Goal: Complete application form

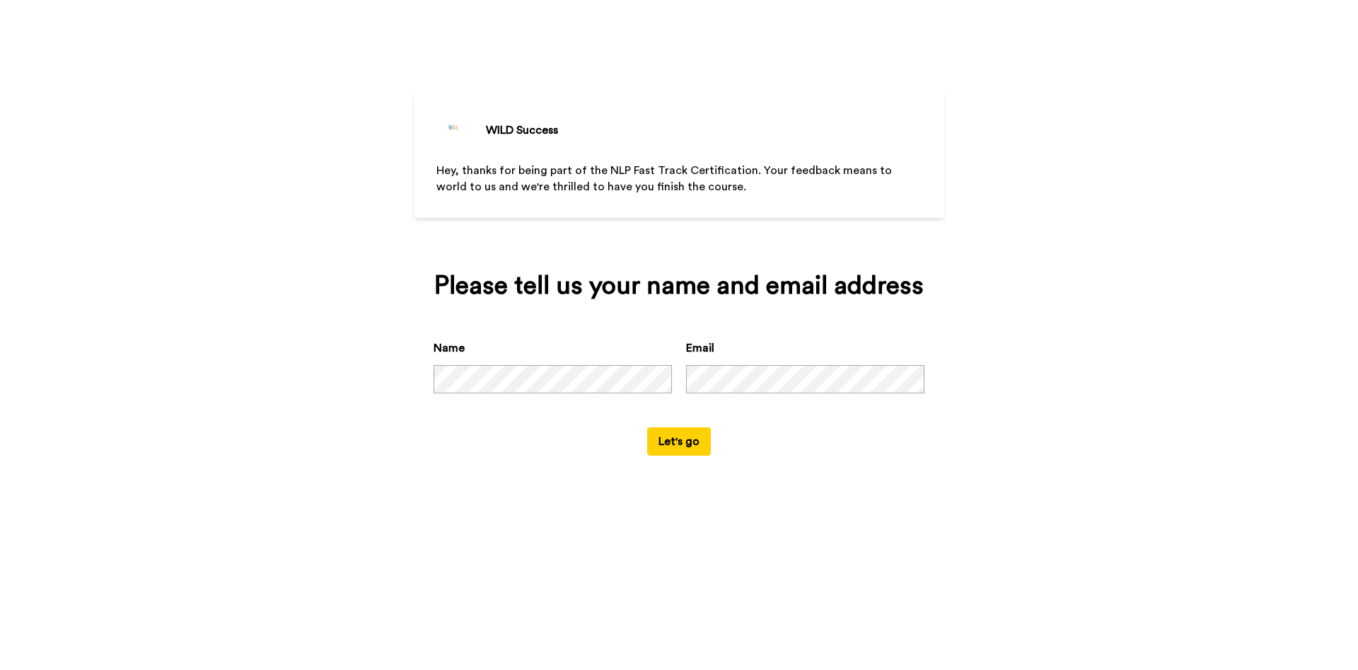
click at [702, 455] on button "Let's go" at bounding box center [679, 441] width 64 height 28
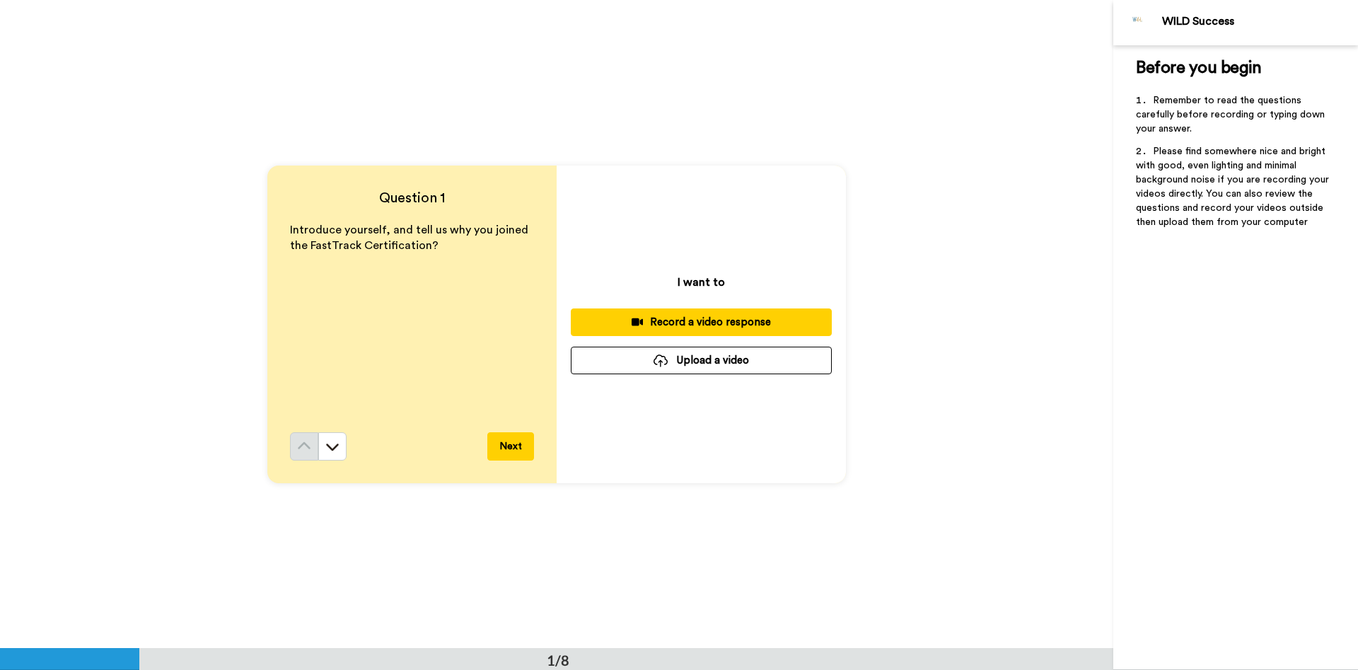
click at [675, 317] on div "Record a video response" at bounding box center [701, 322] width 238 height 15
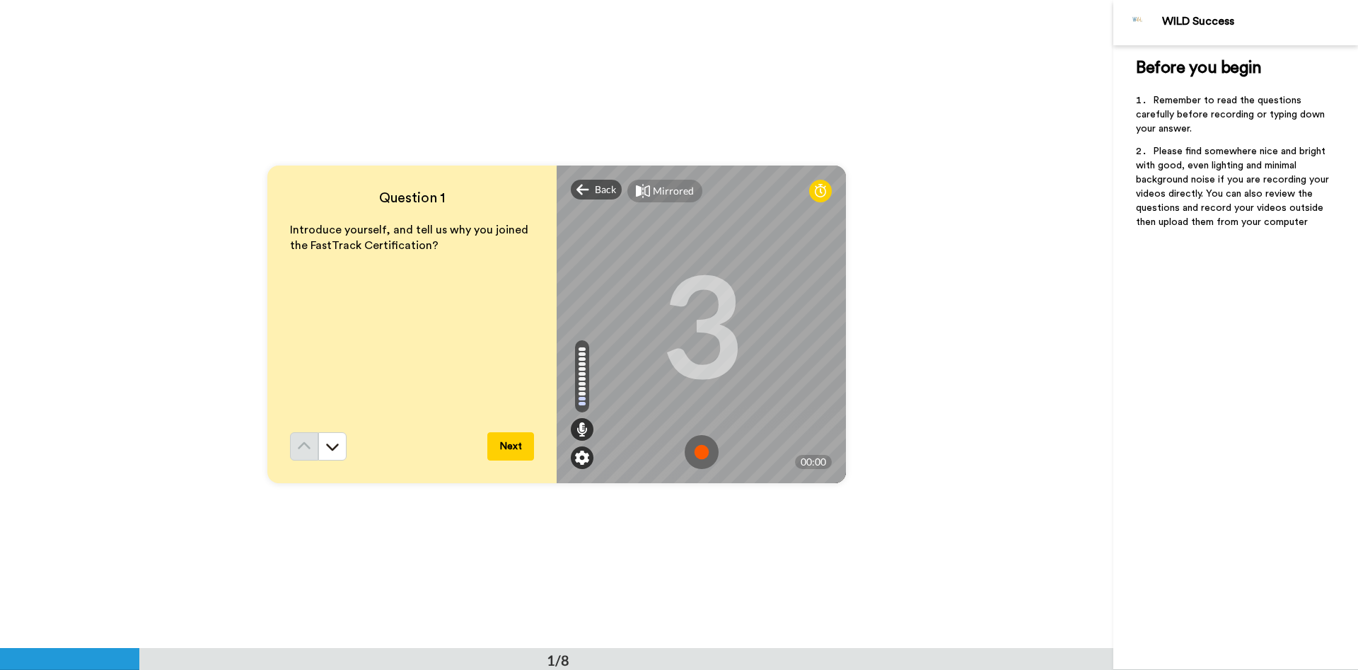
click at [588, 455] on img at bounding box center [582, 458] width 14 height 14
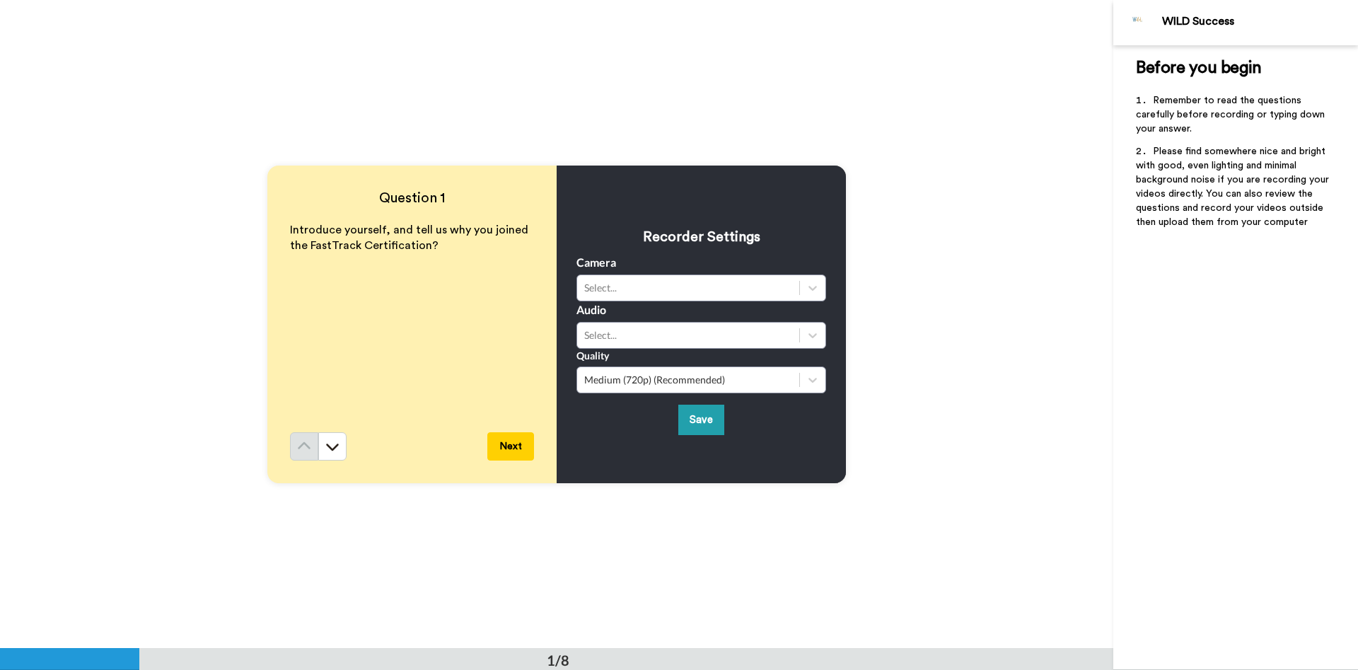
click at [520, 438] on button "Next" at bounding box center [510, 446] width 47 height 28
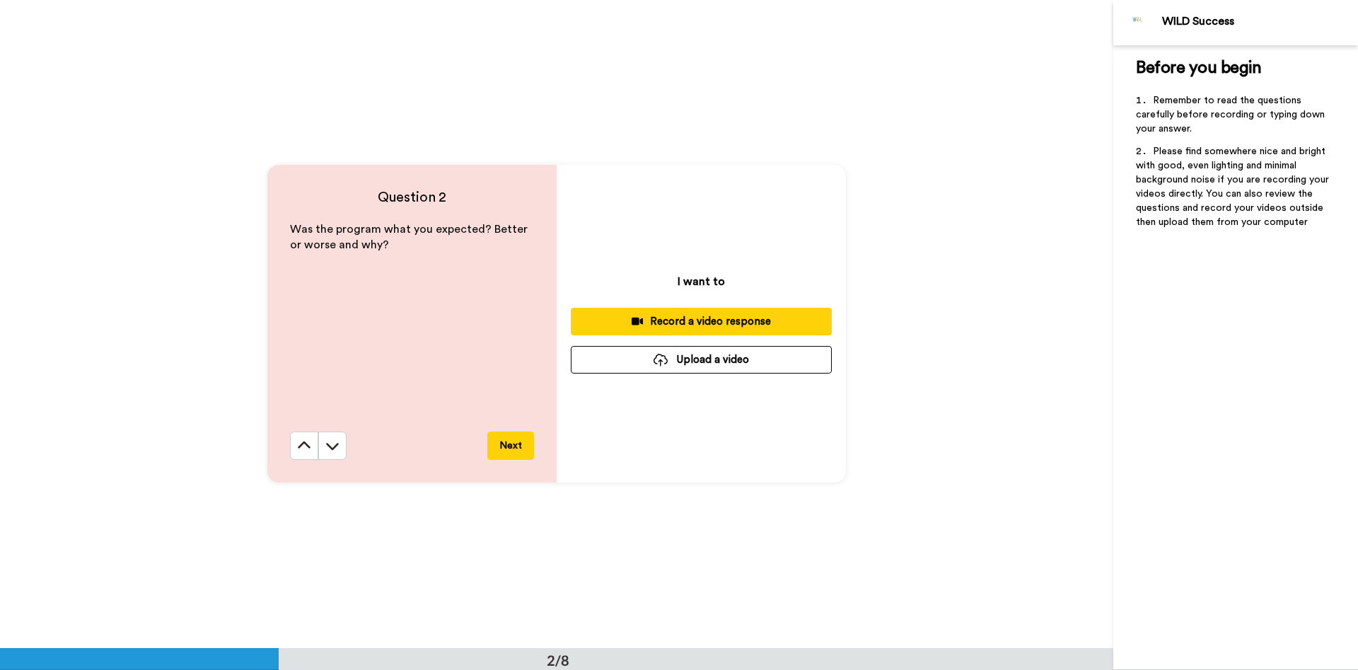
scroll to position [649, 0]
click at [310, 443] on icon at bounding box center [304, 445] width 14 height 14
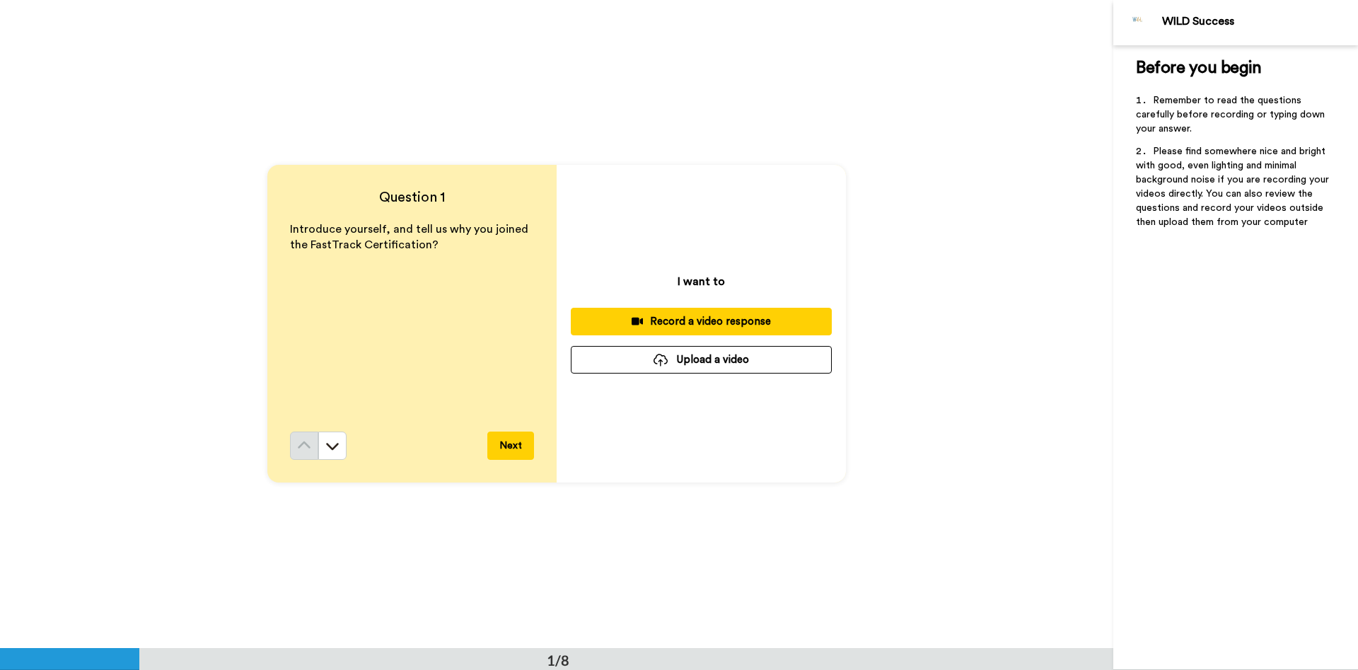
scroll to position [0, 0]
click at [335, 440] on button at bounding box center [332, 446] width 28 height 28
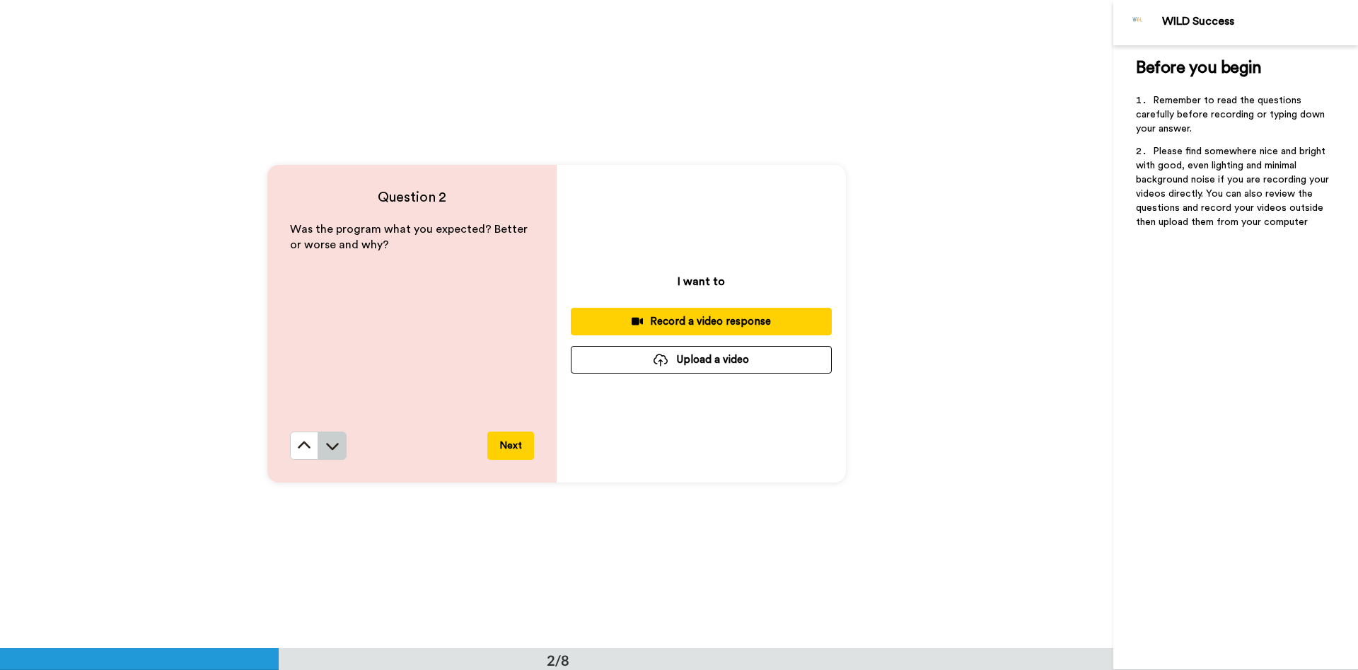
click at [326, 450] on icon at bounding box center [332, 445] width 14 height 14
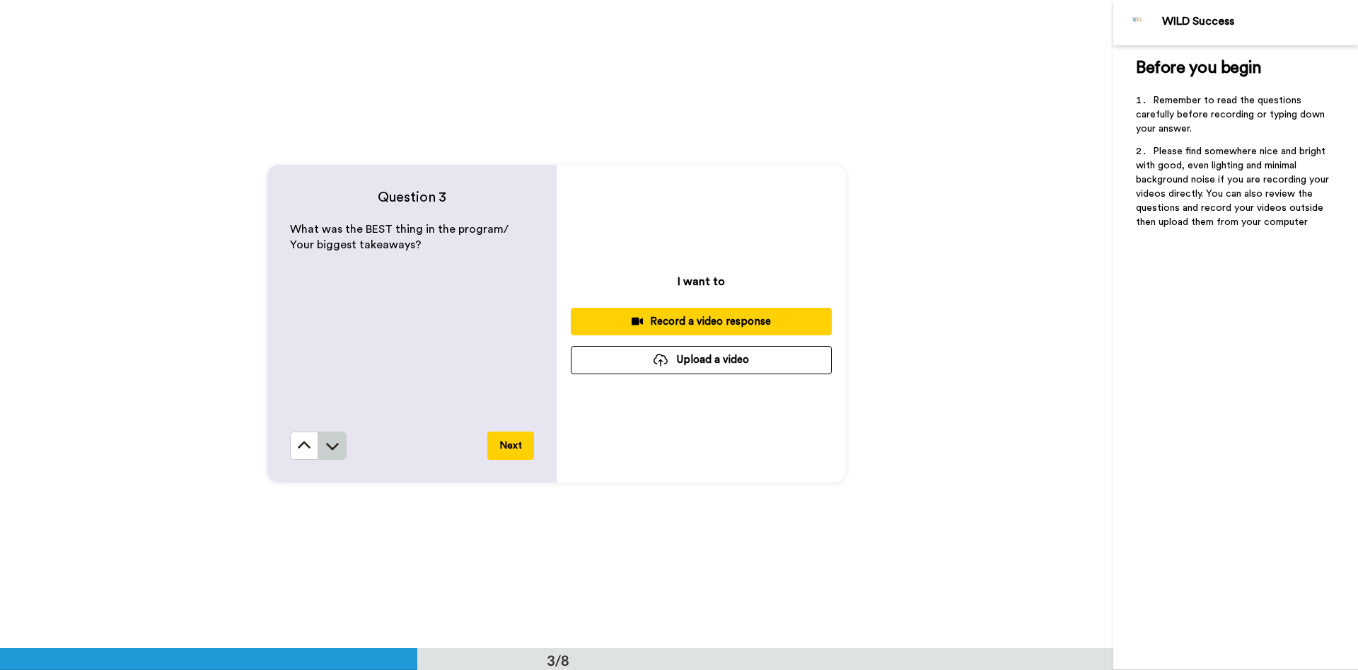
click at [331, 450] on icon at bounding box center [332, 445] width 14 height 14
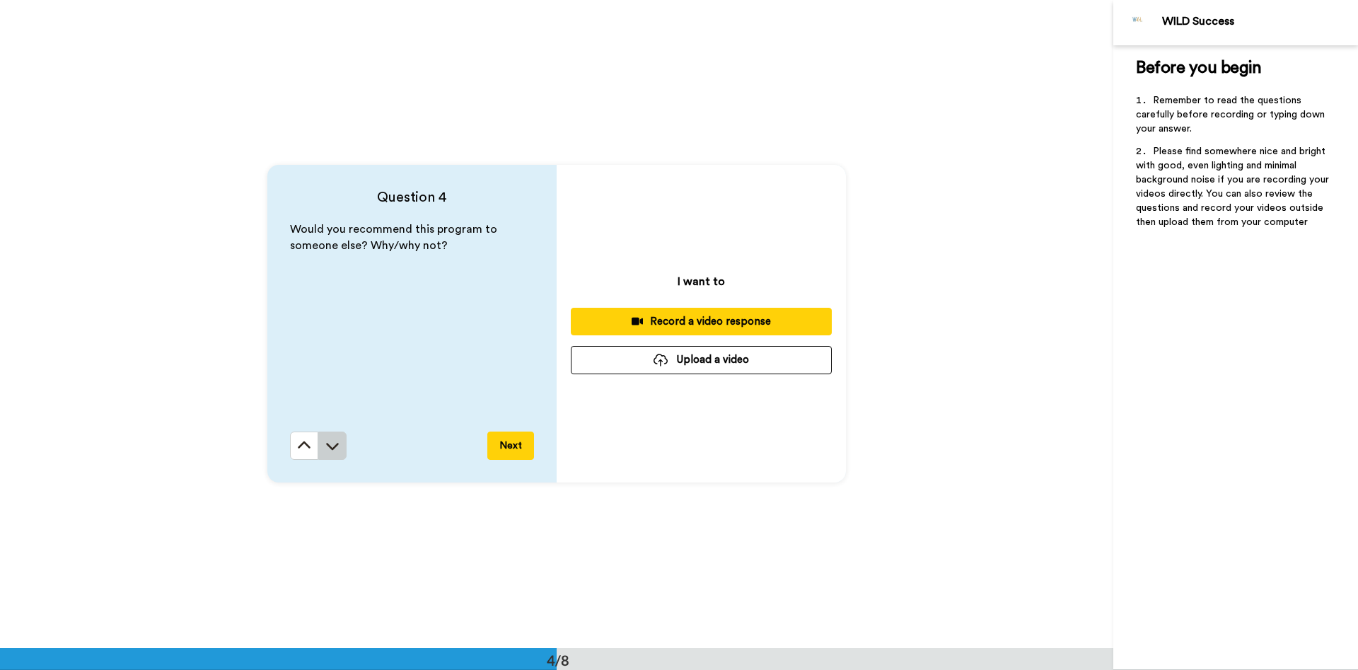
click at [332, 450] on icon at bounding box center [332, 445] width 14 height 14
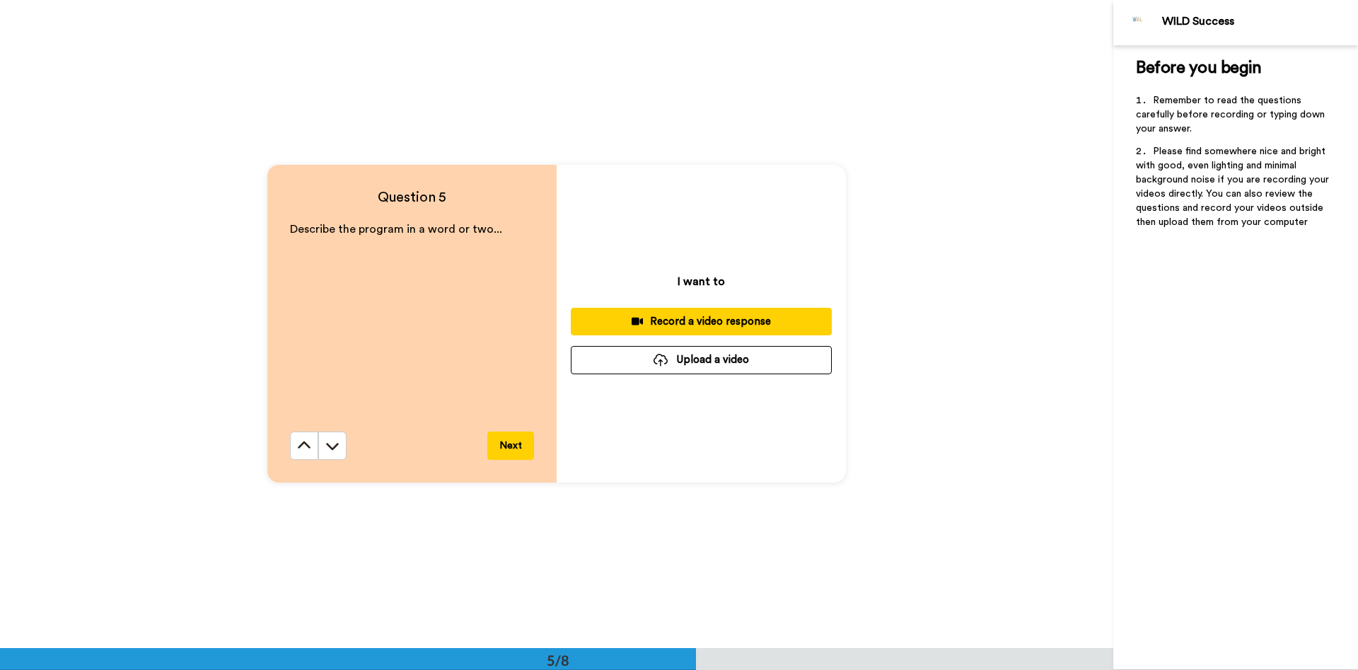
click at [332, 450] on icon at bounding box center [332, 445] width 14 height 14
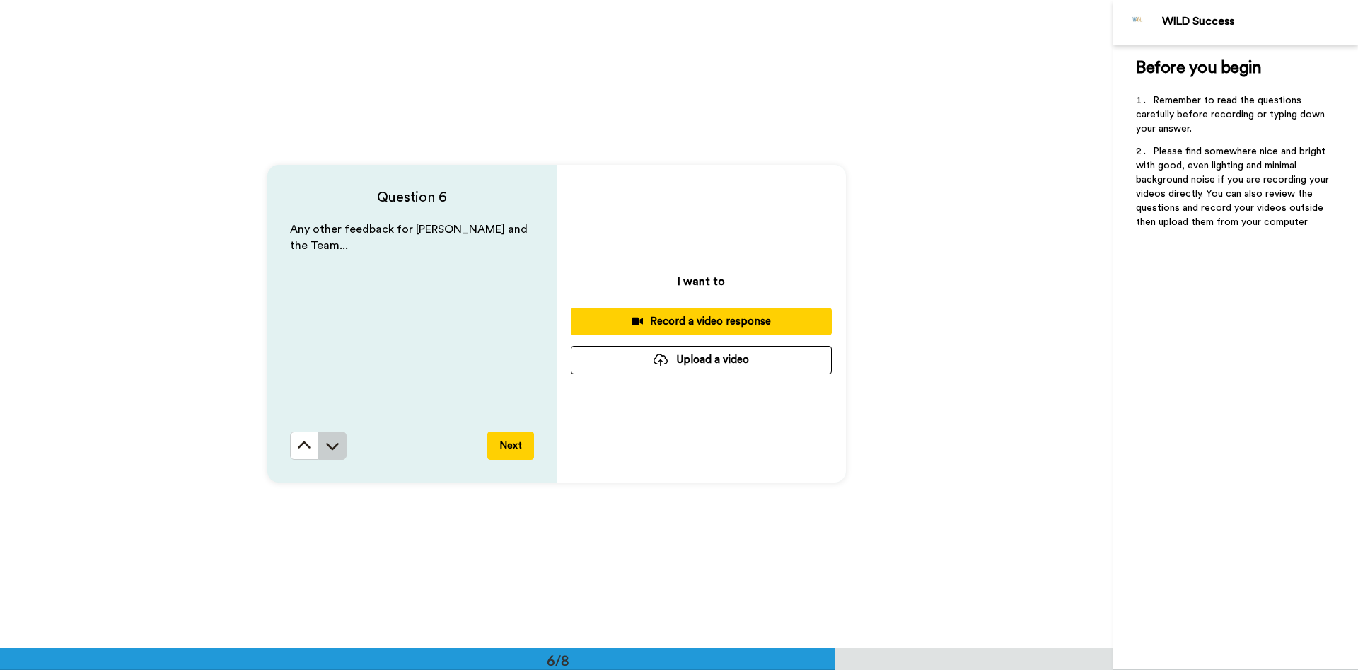
click at [337, 450] on icon at bounding box center [332, 445] width 14 height 14
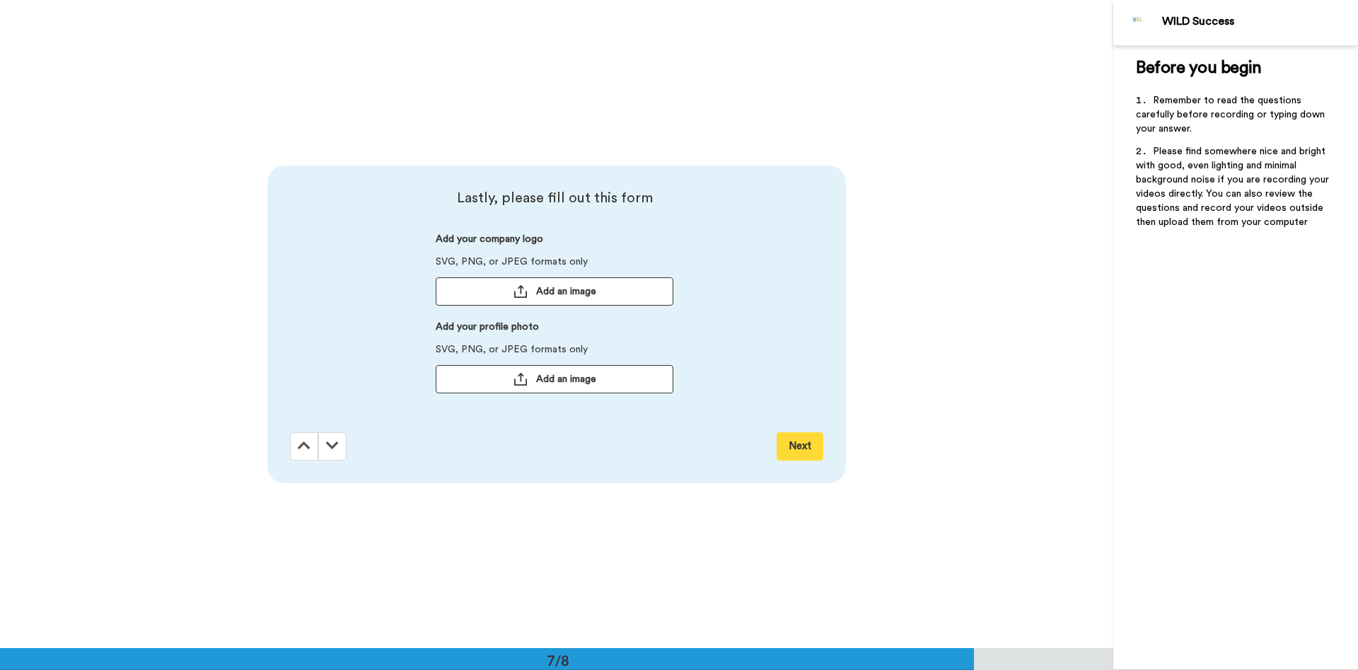
scroll to position [3888, 0]
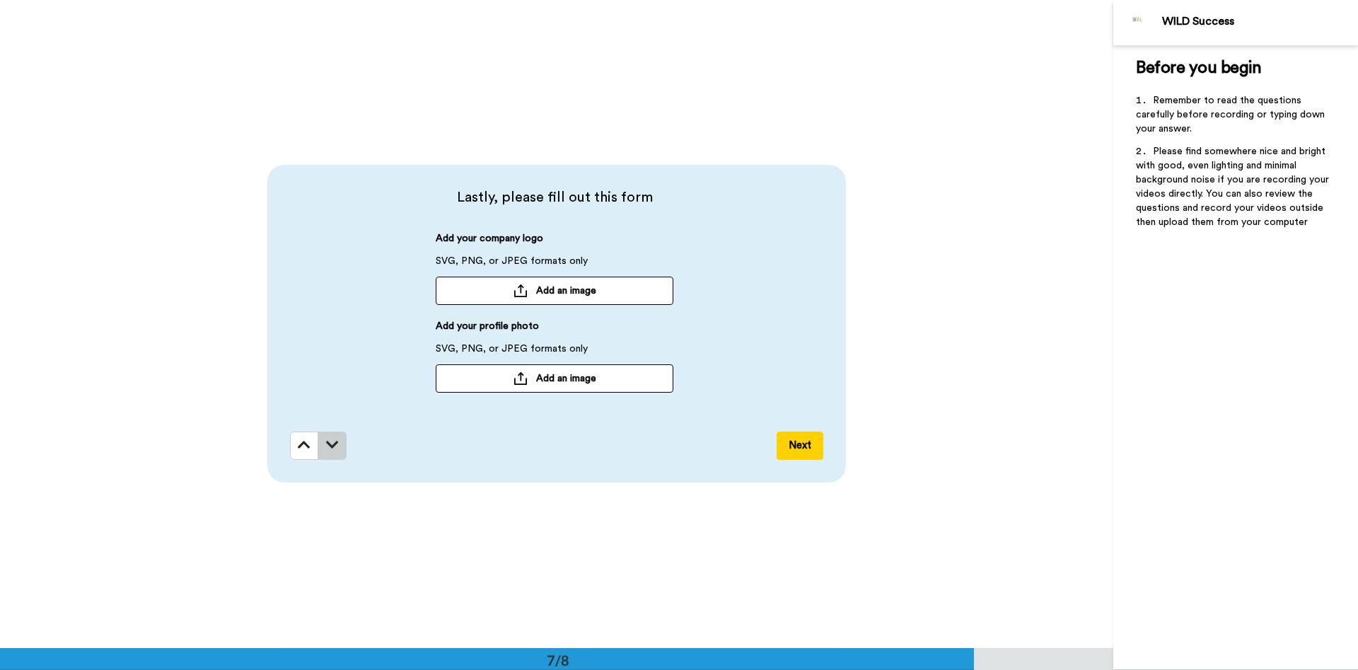
click at [339, 451] on button at bounding box center [332, 445] width 28 height 28
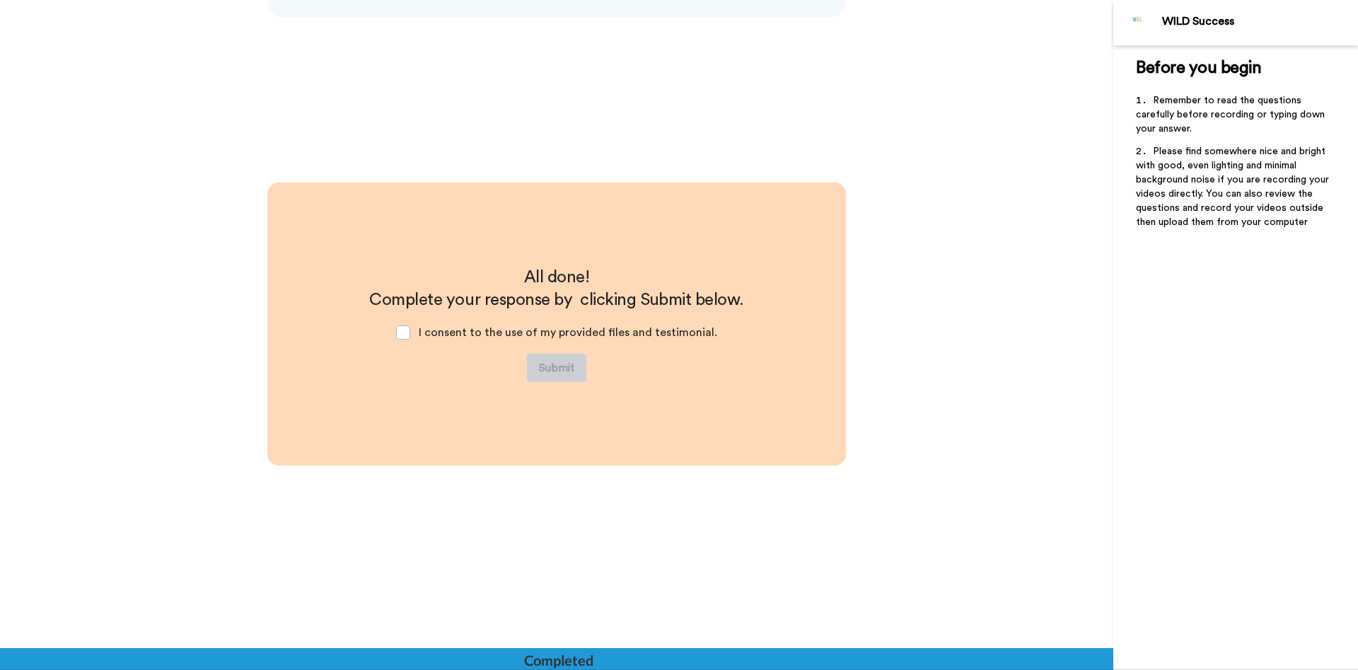
scroll to position [4353, 0]
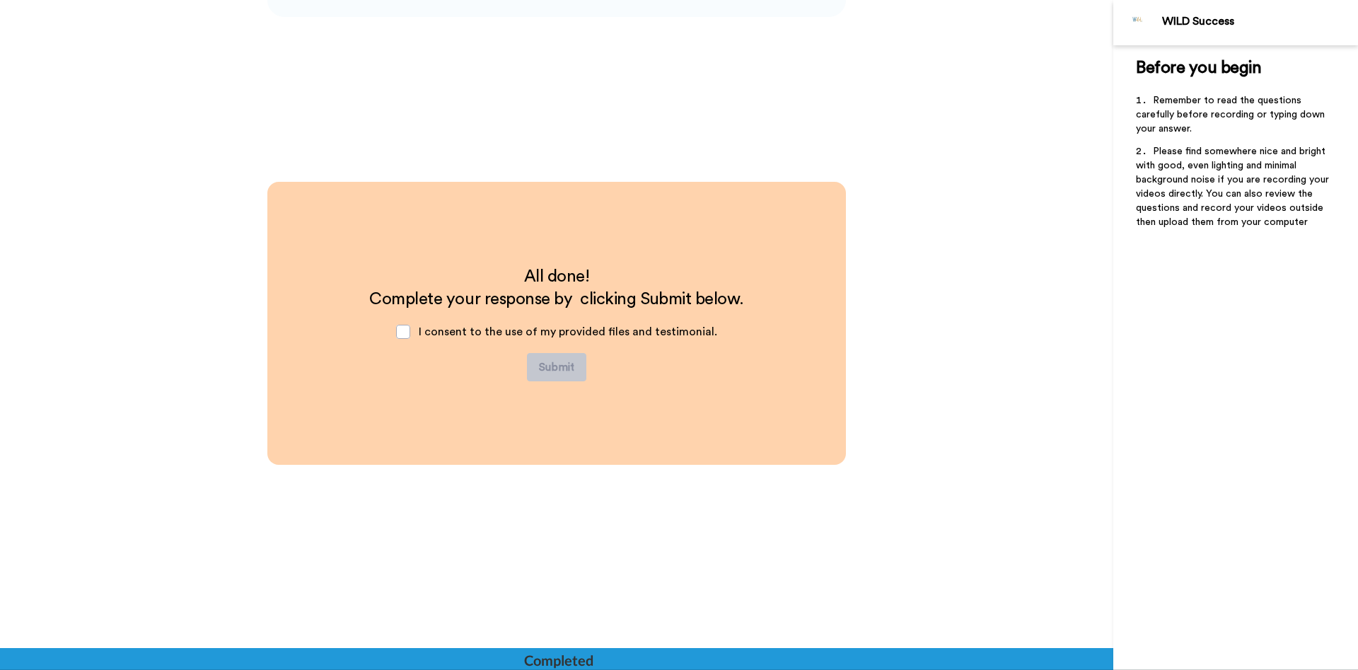
click at [421, 339] on div "I consent to the use of my provided files and testimonial." at bounding box center [557, 331] width 344 height 42
click at [410, 336] on span at bounding box center [403, 332] width 14 height 14
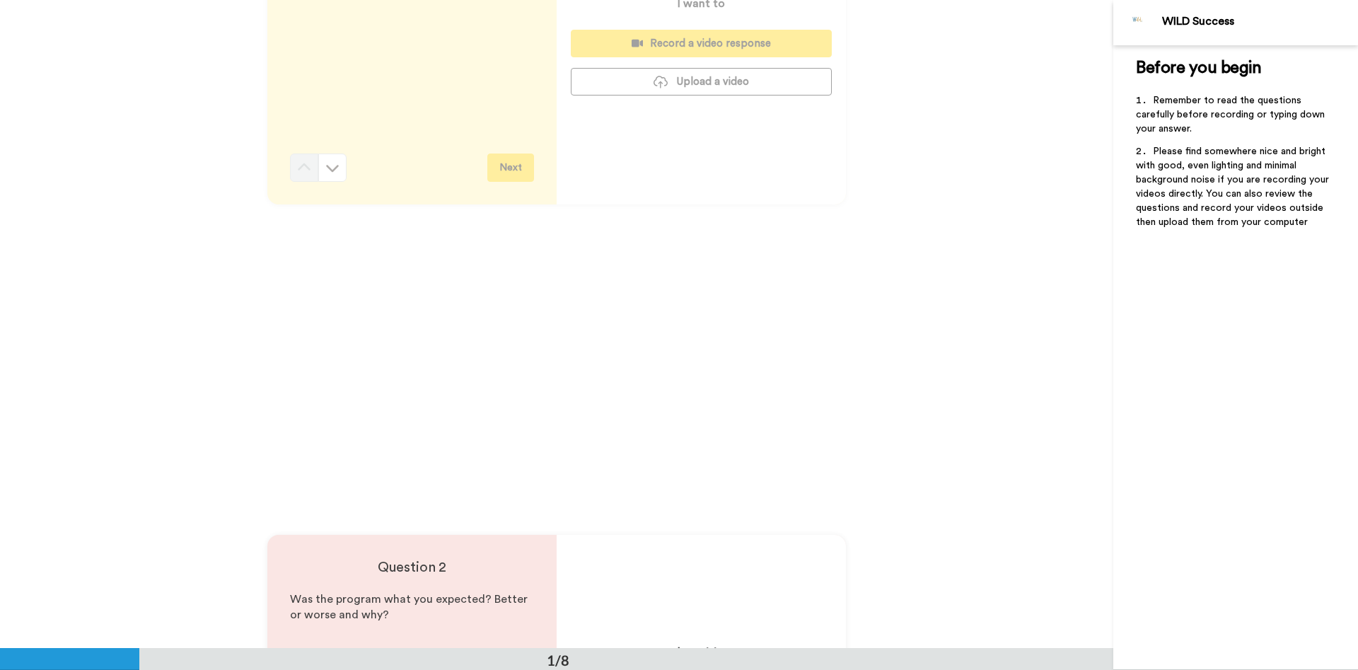
scroll to position [0, 0]
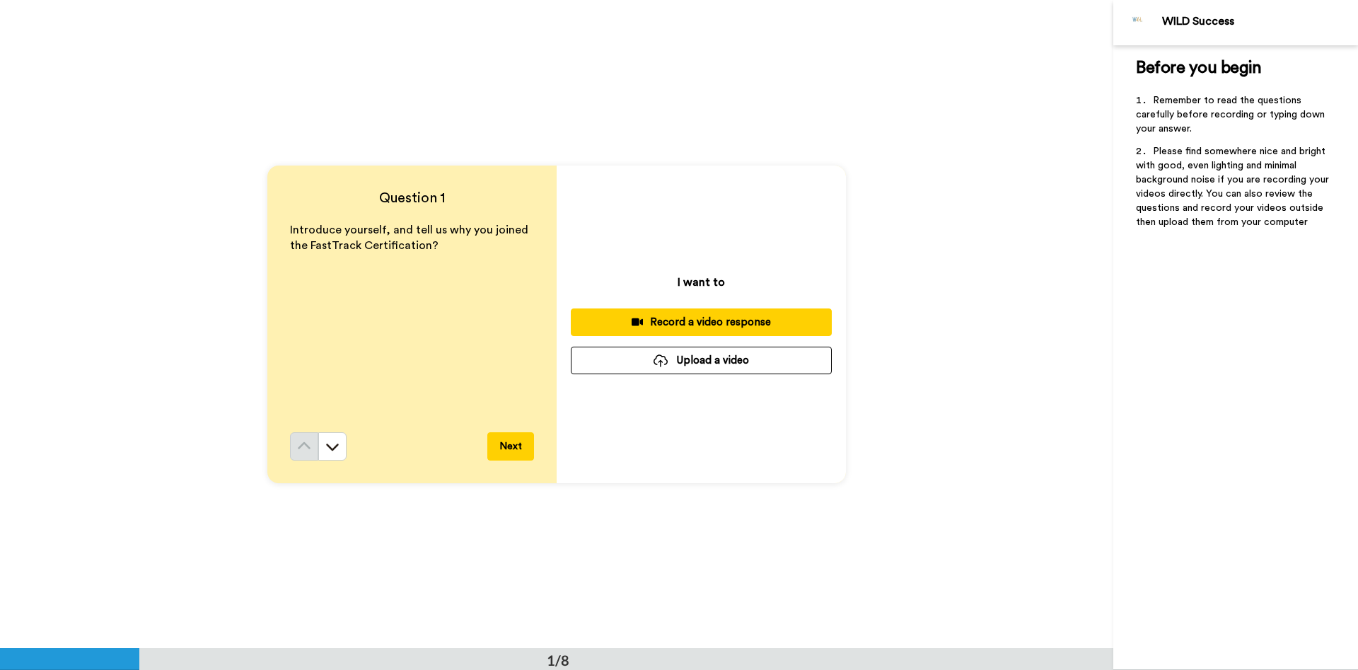
click at [719, 327] on div "Record a video response" at bounding box center [701, 322] width 238 height 15
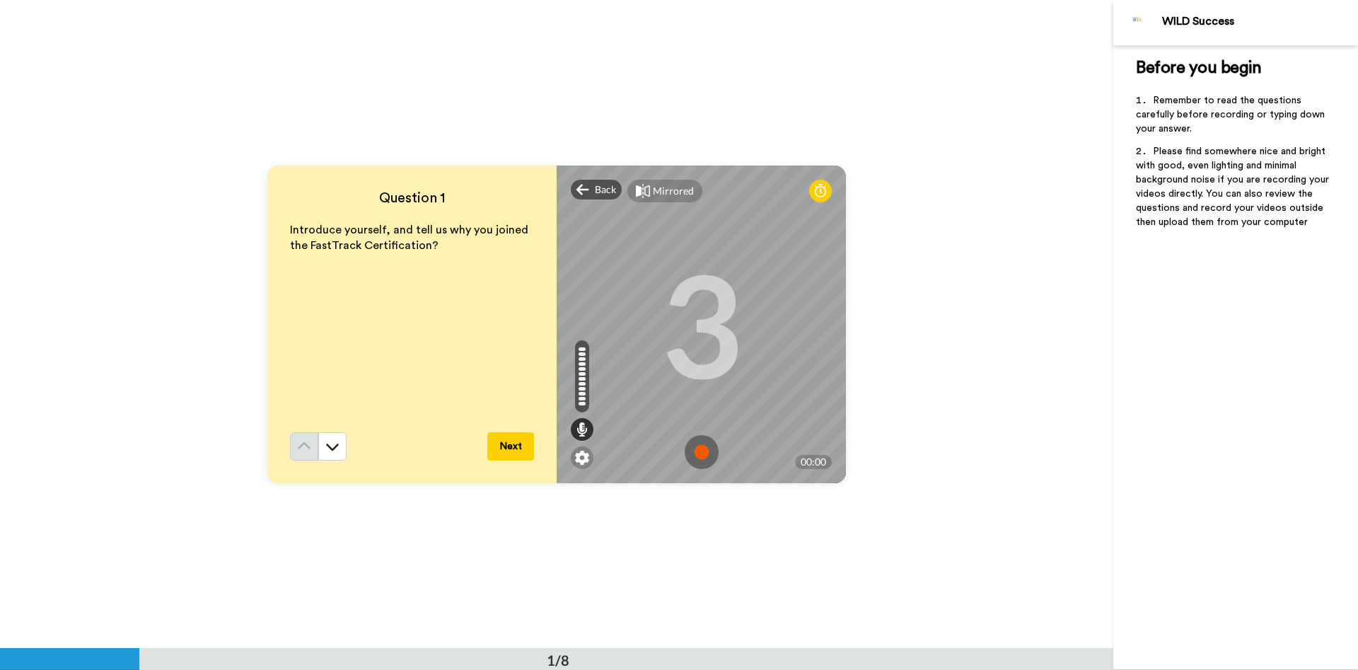
click at [707, 353] on div "3" at bounding box center [702, 324] width 82 height 106
click at [702, 457] on img at bounding box center [702, 452] width 34 height 34
click at [700, 461] on img at bounding box center [702, 452] width 34 height 34
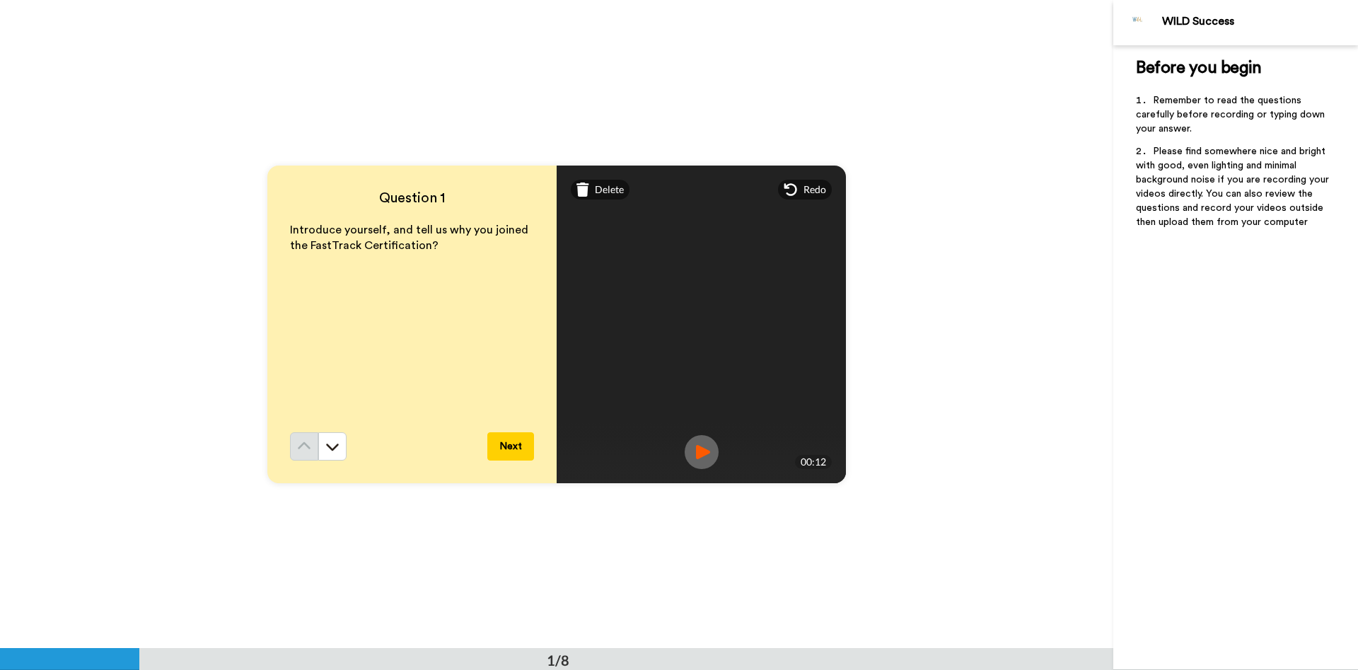
click at [523, 450] on button "Next" at bounding box center [510, 446] width 47 height 28
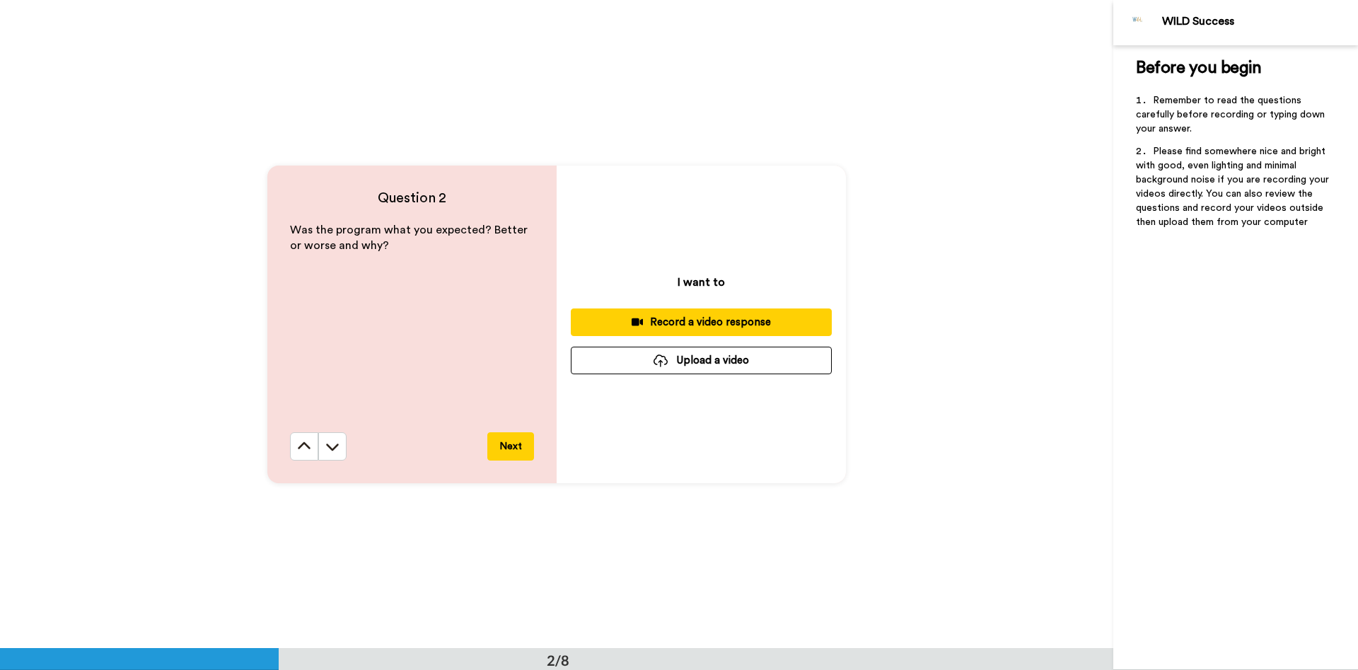
scroll to position [649, 0]
click at [697, 322] on div "Record a video response" at bounding box center [701, 321] width 238 height 15
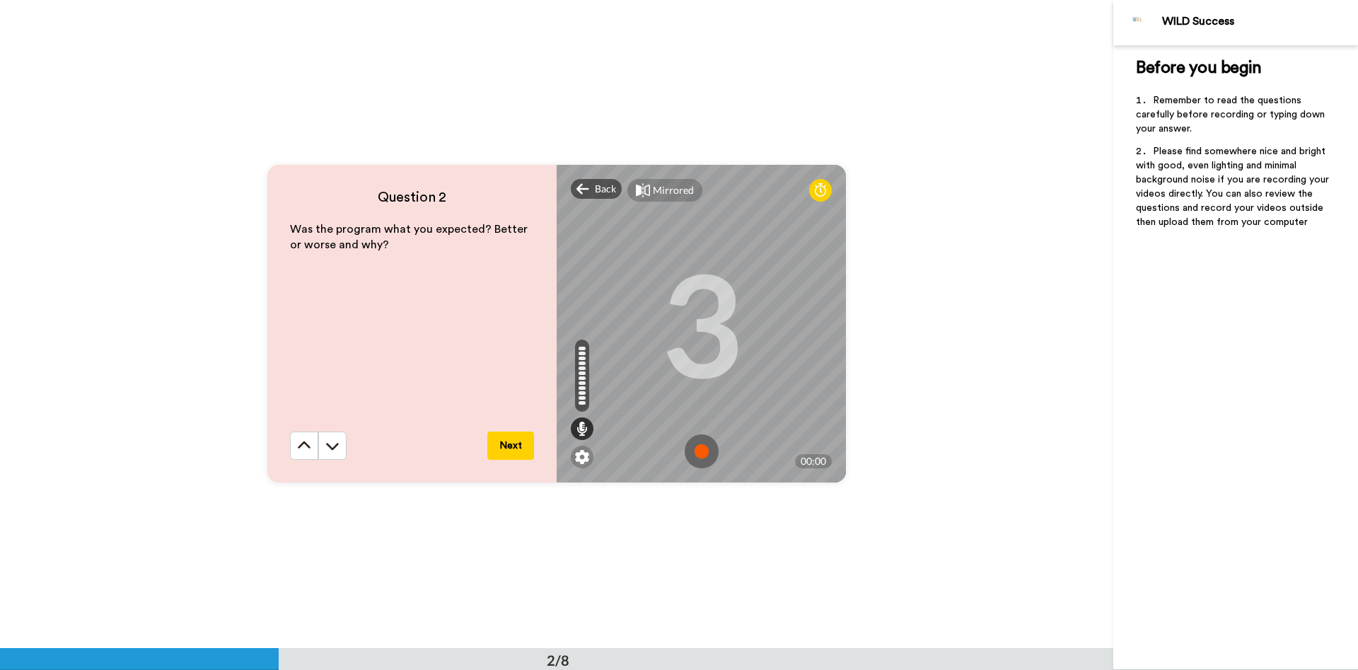
click at [697, 453] on img at bounding box center [702, 451] width 34 height 34
click at [698, 451] on img at bounding box center [702, 451] width 34 height 34
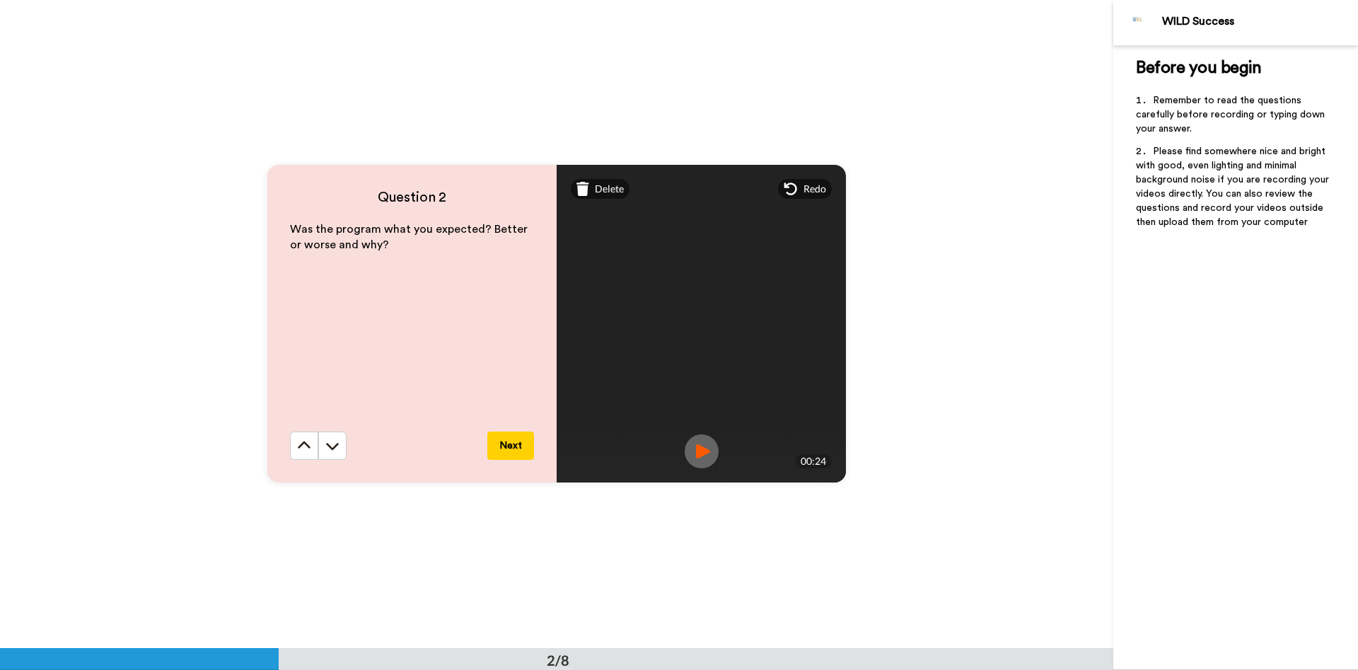
click at [520, 446] on button "Next" at bounding box center [510, 445] width 47 height 28
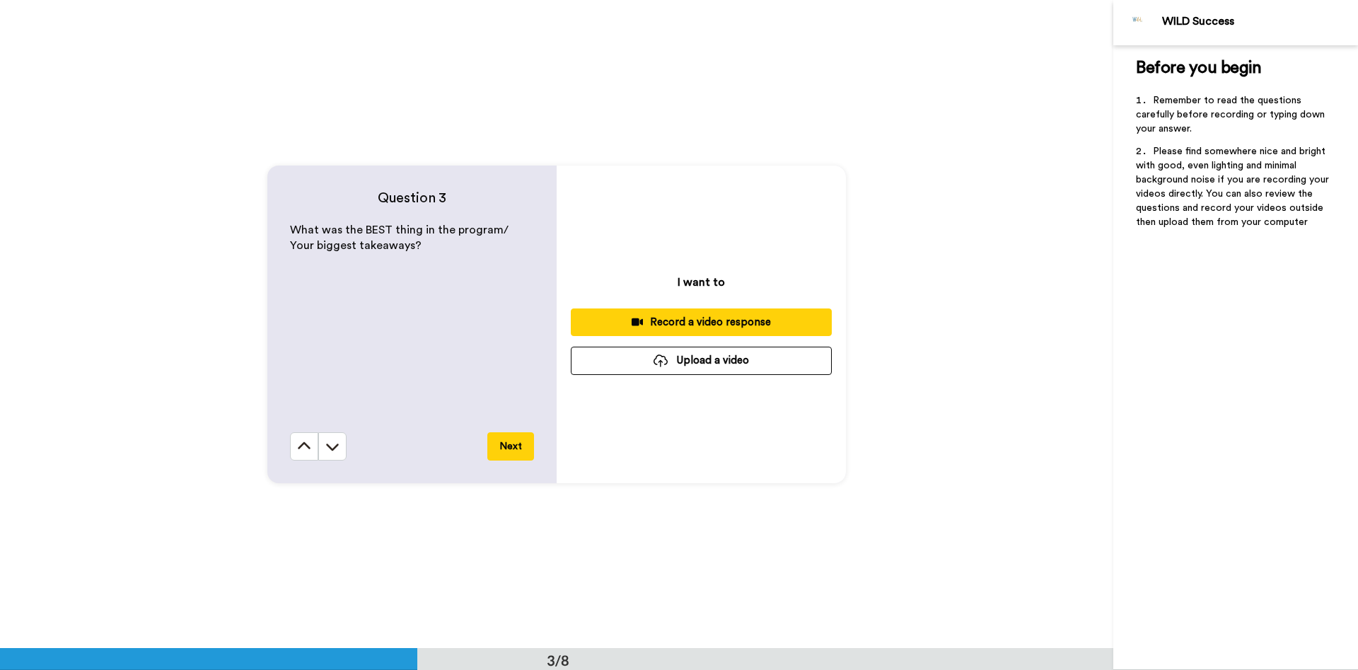
scroll to position [1296, 0]
drag, startPoint x: 519, startPoint y: 448, endPoint x: 650, endPoint y: 431, distance: 131.9
click at [650, 431] on div "Question 3 What was the BEST thing in the program/ Your biggest takeaways? Next…" at bounding box center [556, 324] width 579 height 318
click at [687, 321] on div "Record a video response" at bounding box center [701, 321] width 238 height 15
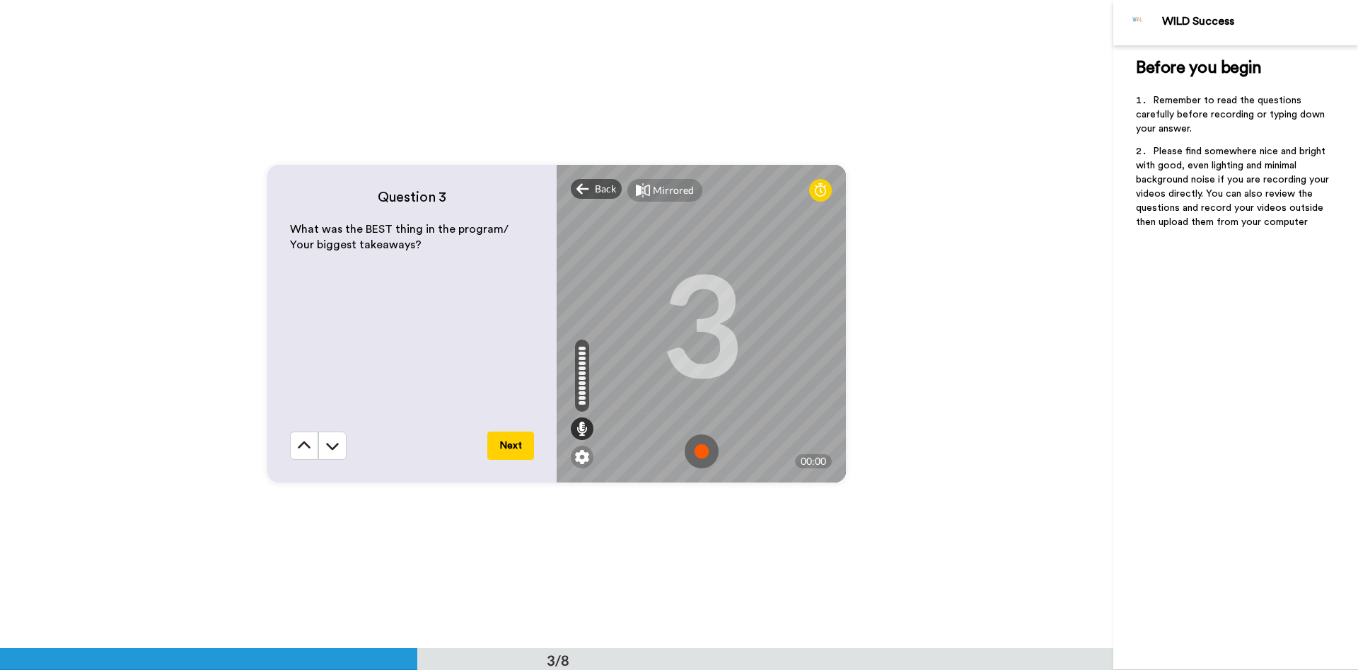
click at [697, 453] on img at bounding box center [702, 451] width 34 height 34
click at [702, 436] on img at bounding box center [702, 451] width 34 height 34
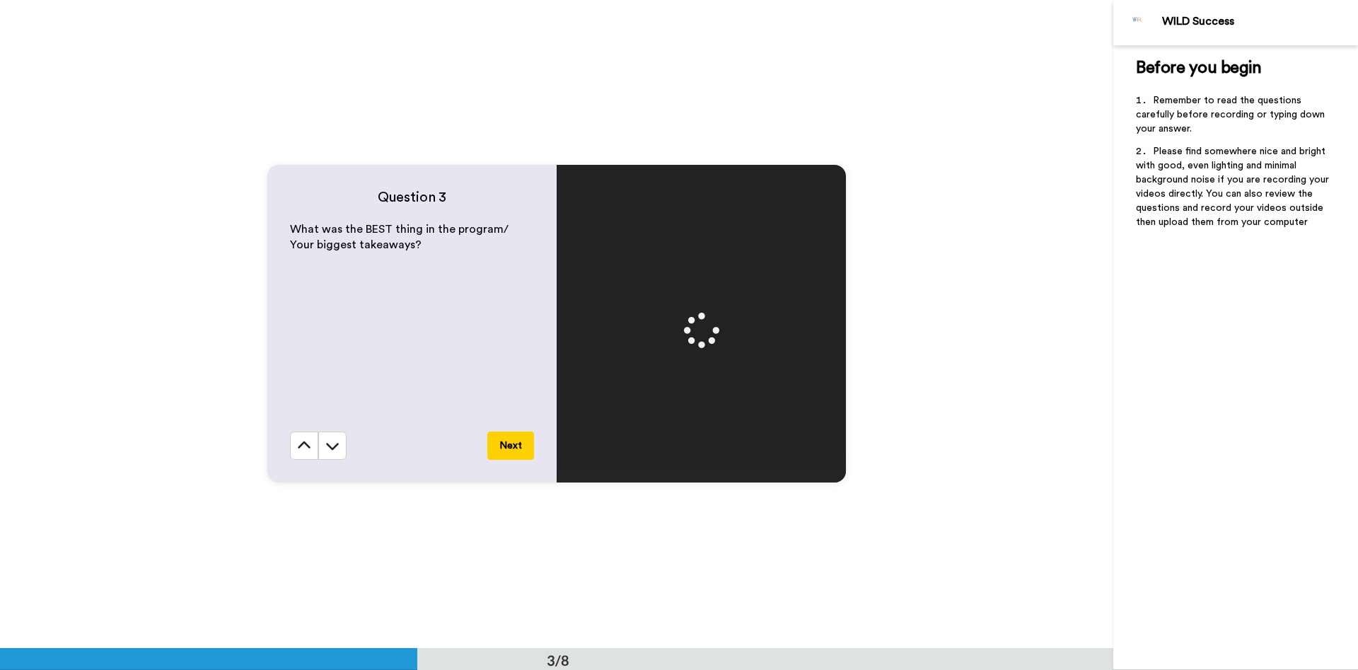
click at [520, 447] on button "Next" at bounding box center [510, 445] width 47 height 28
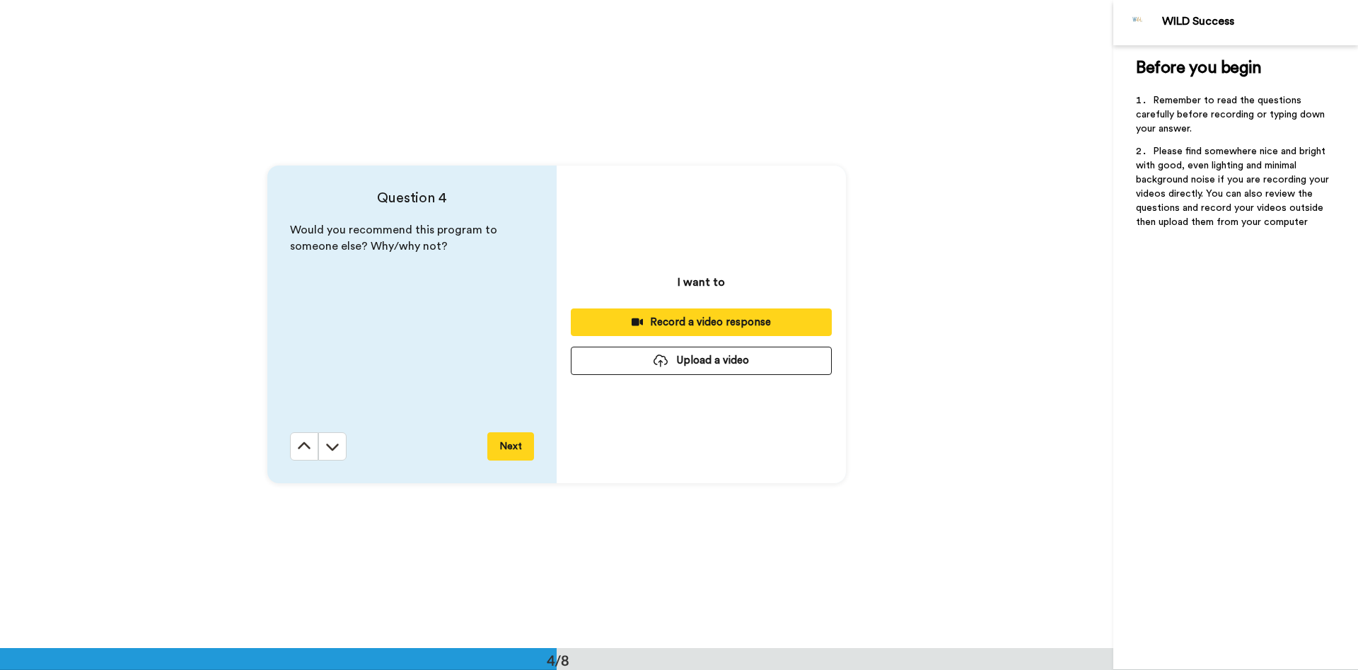
scroll to position [1944, 0]
click at [308, 444] on icon at bounding box center [304, 445] width 14 height 14
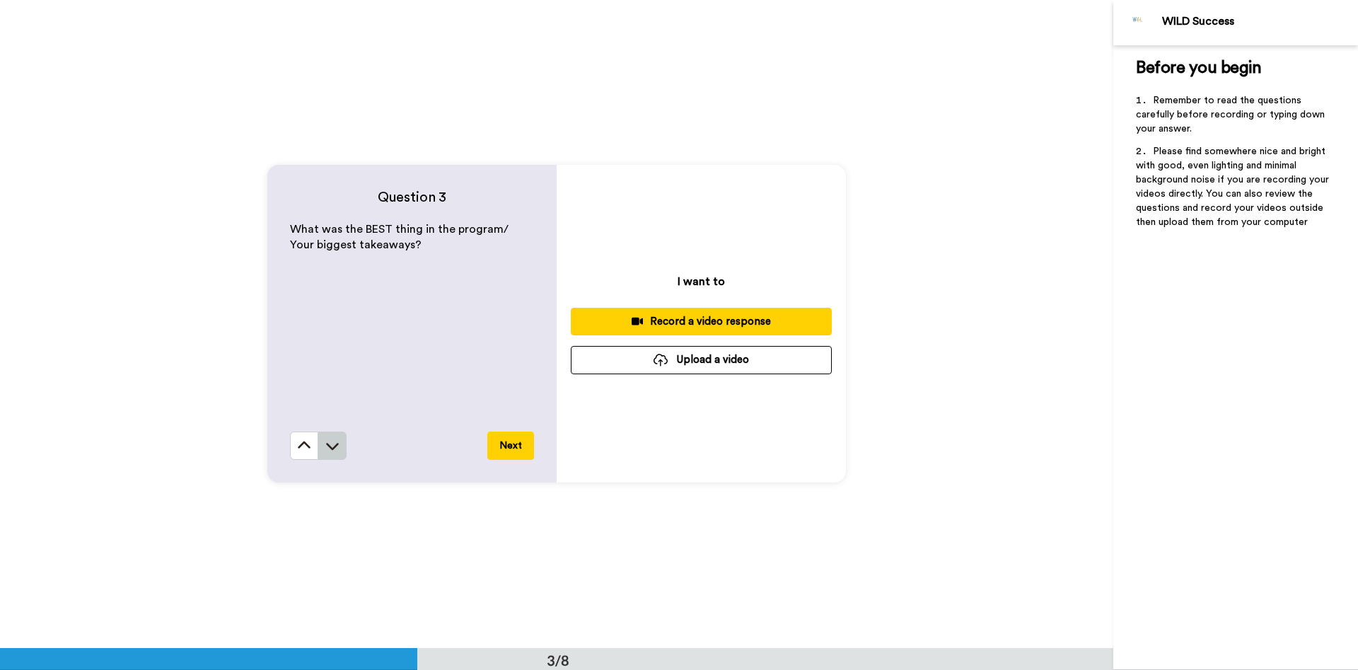
click at [334, 451] on icon at bounding box center [332, 445] width 14 height 14
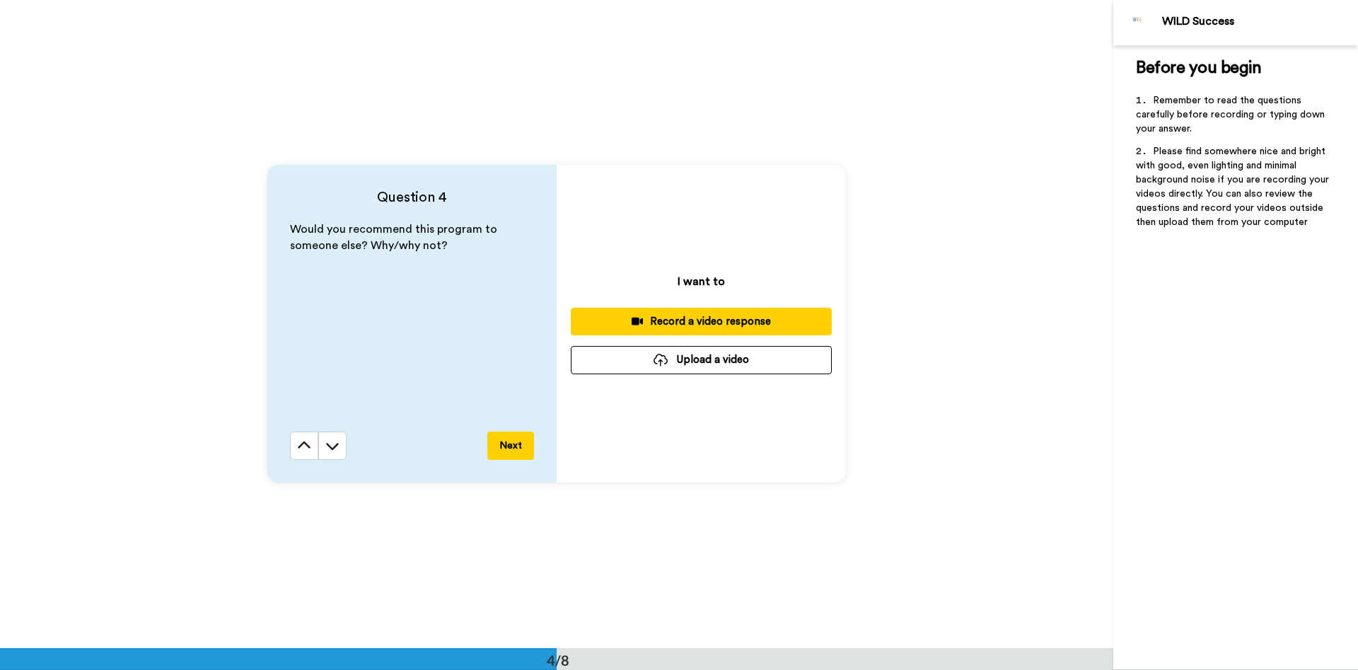
click at [716, 322] on div "Record a video response" at bounding box center [701, 321] width 238 height 15
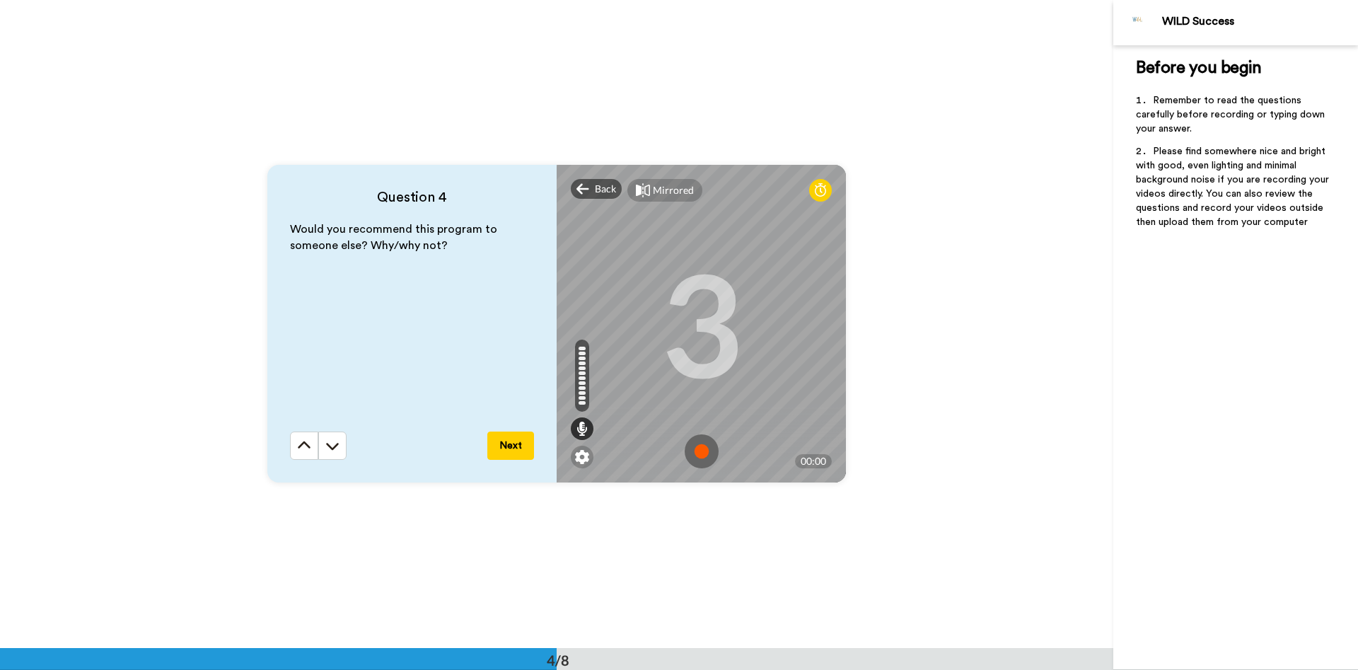
click at [706, 452] on img at bounding box center [702, 451] width 34 height 34
click at [704, 442] on img at bounding box center [702, 451] width 34 height 34
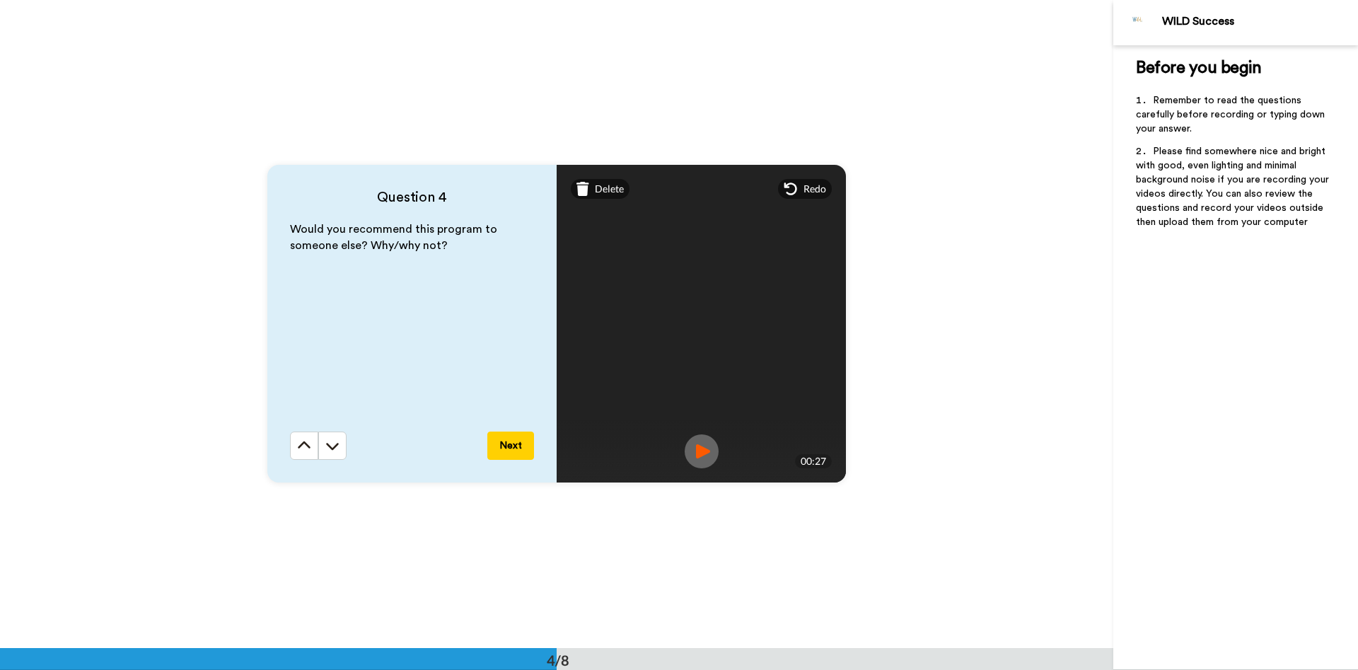
click at [501, 452] on button "Next" at bounding box center [510, 445] width 47 height 28
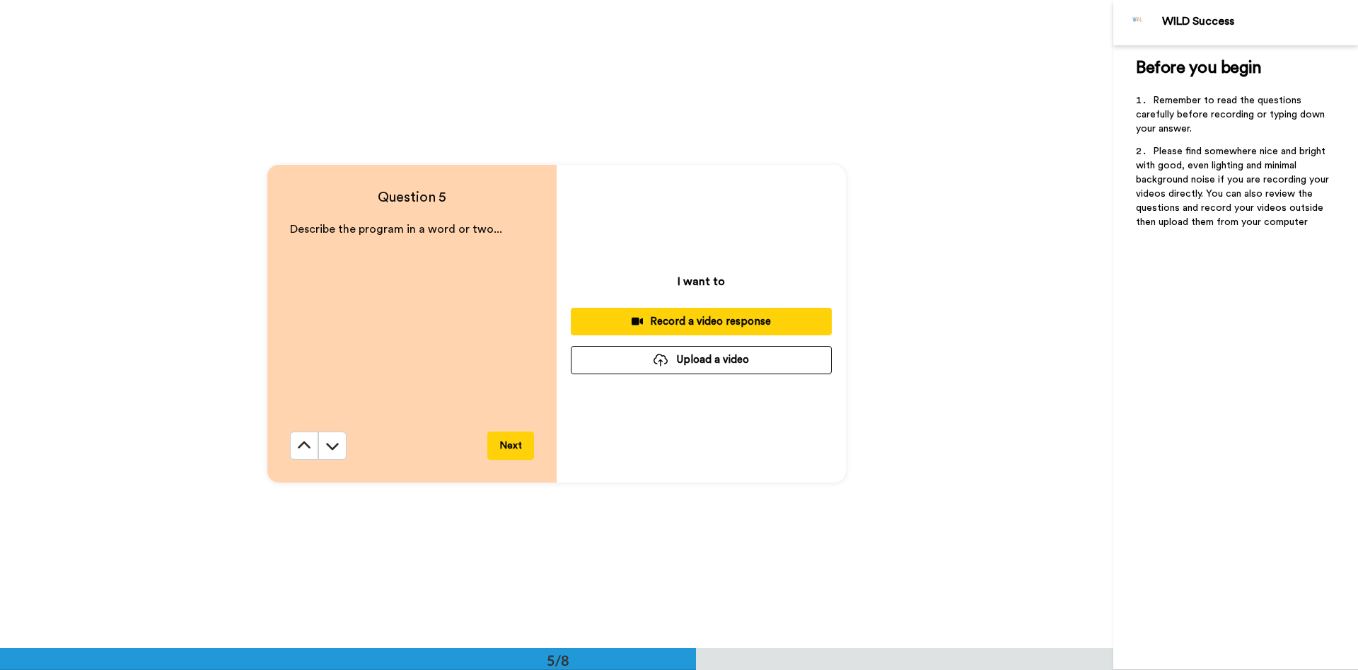
scroll to position [2592, 0]
click at [667, 323] on div "Record a video response" at bounding box center [701, 321] width 238 height 15
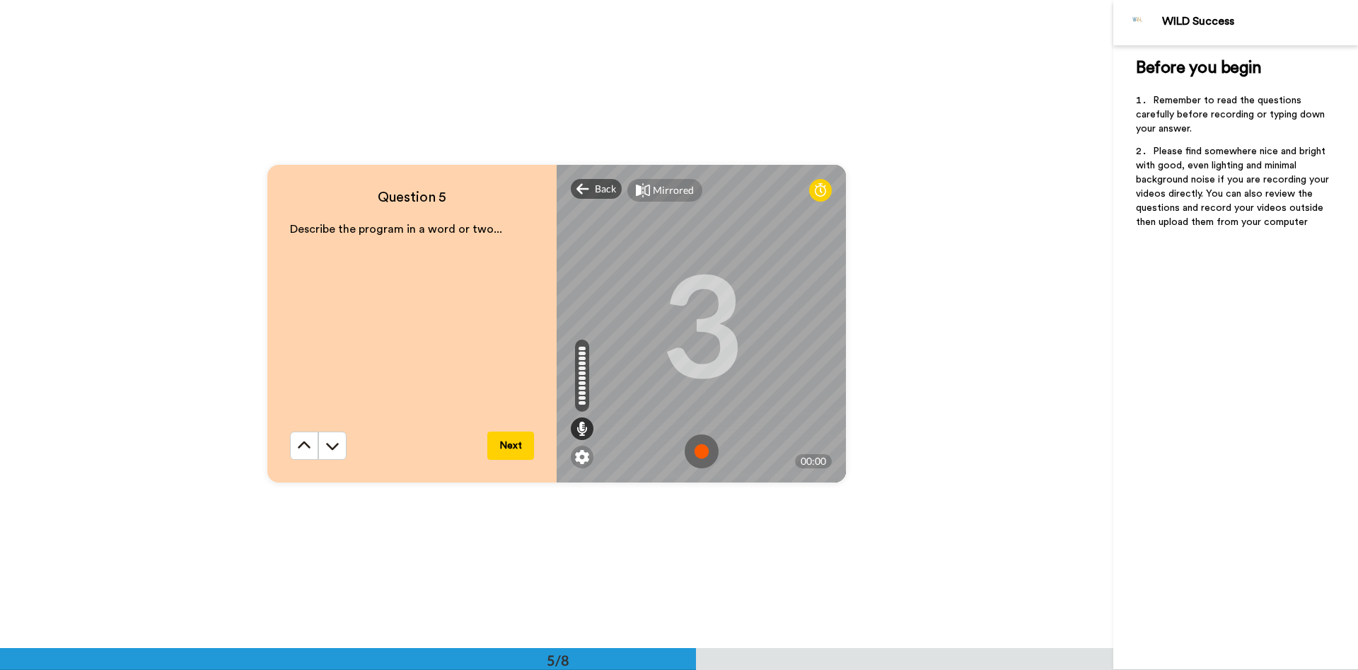
click at [699, 448] on img at bounding box center [702, 451] width 34 height 34
click at [516, 450] on button "Next" at bounding box center [510, 445] width 47 height 28
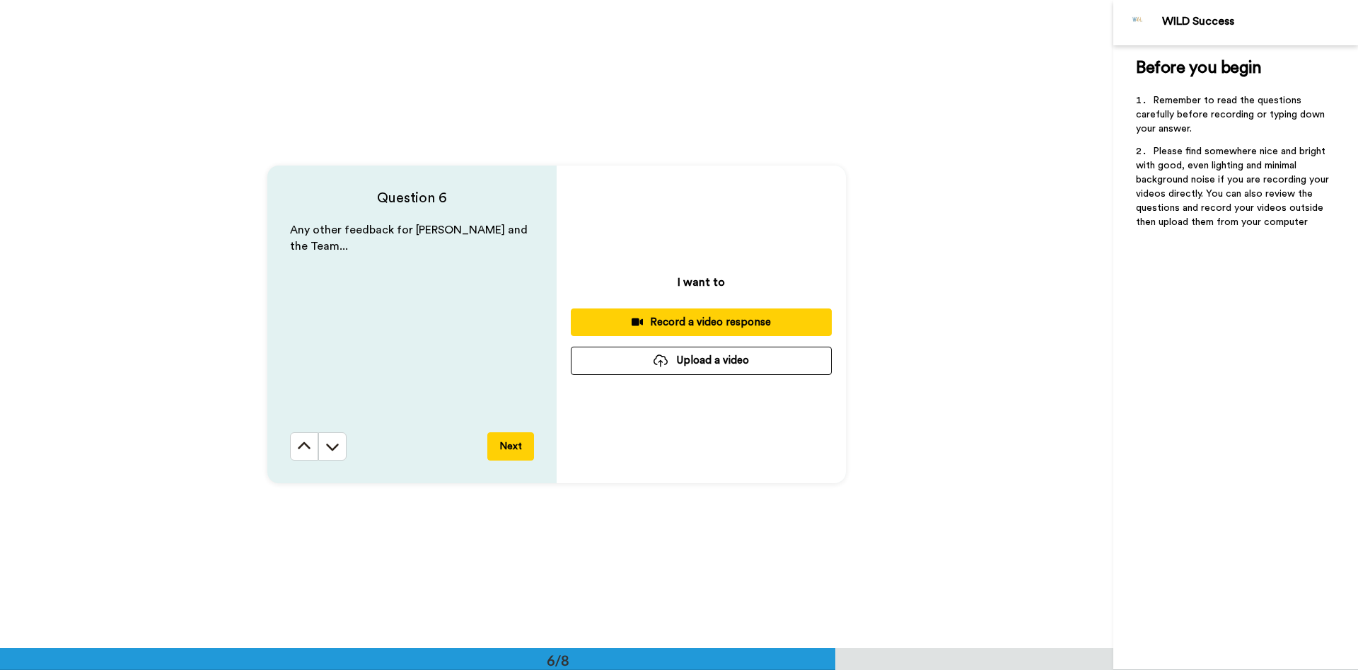
scroll to position [3240, 0]
click at [668, 310] on button "Record a video response" at bounding box center [701, 322] width 261 height 28
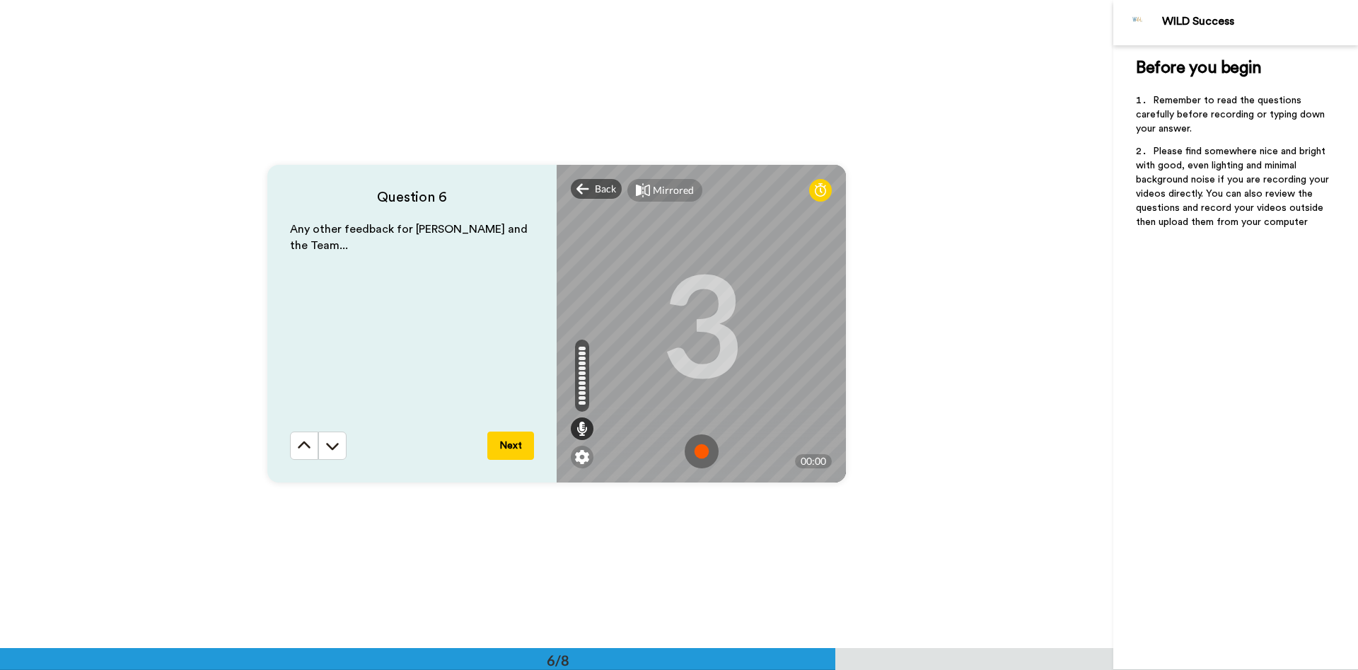
click at [707, 450] on img at bounding box center [702, 451] width 34 height 34
click at [501, 444] on button "Next" at bounding box center [510, 445] width 47 height 28
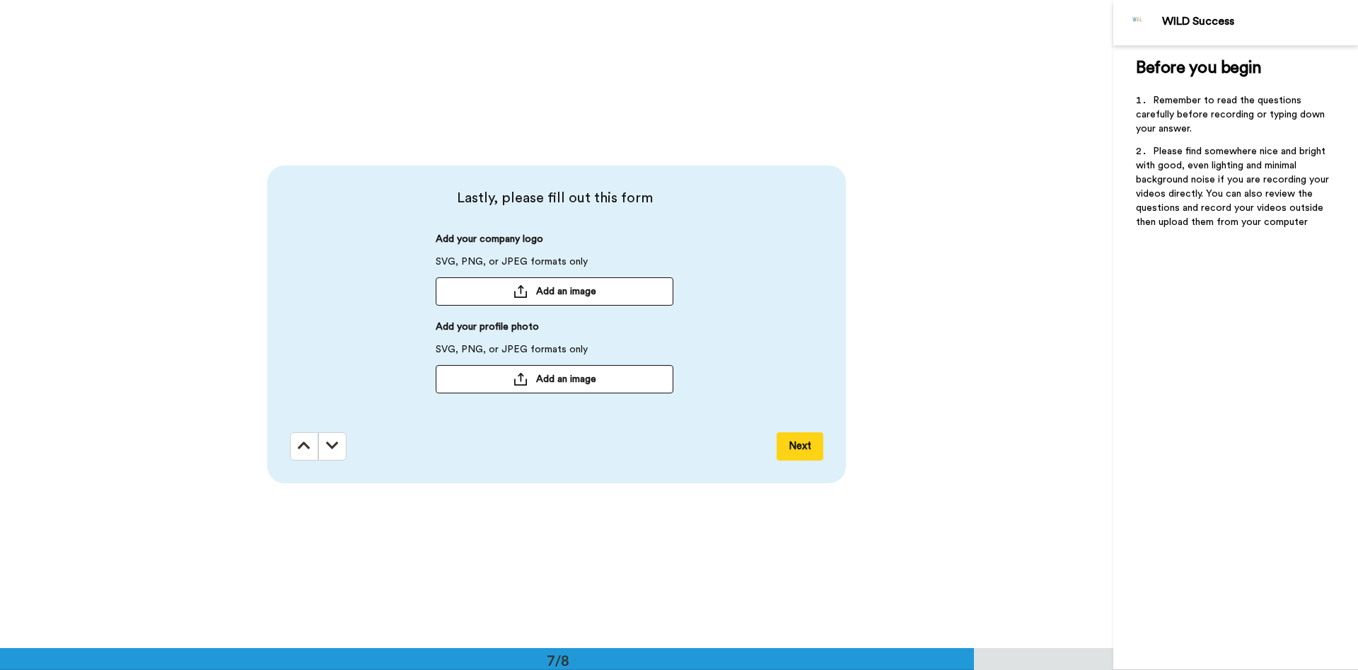
scroll to position [3888, 0]
click at [808, 445] on button "Next" at bounding box center [800, 445] width 47 height 28
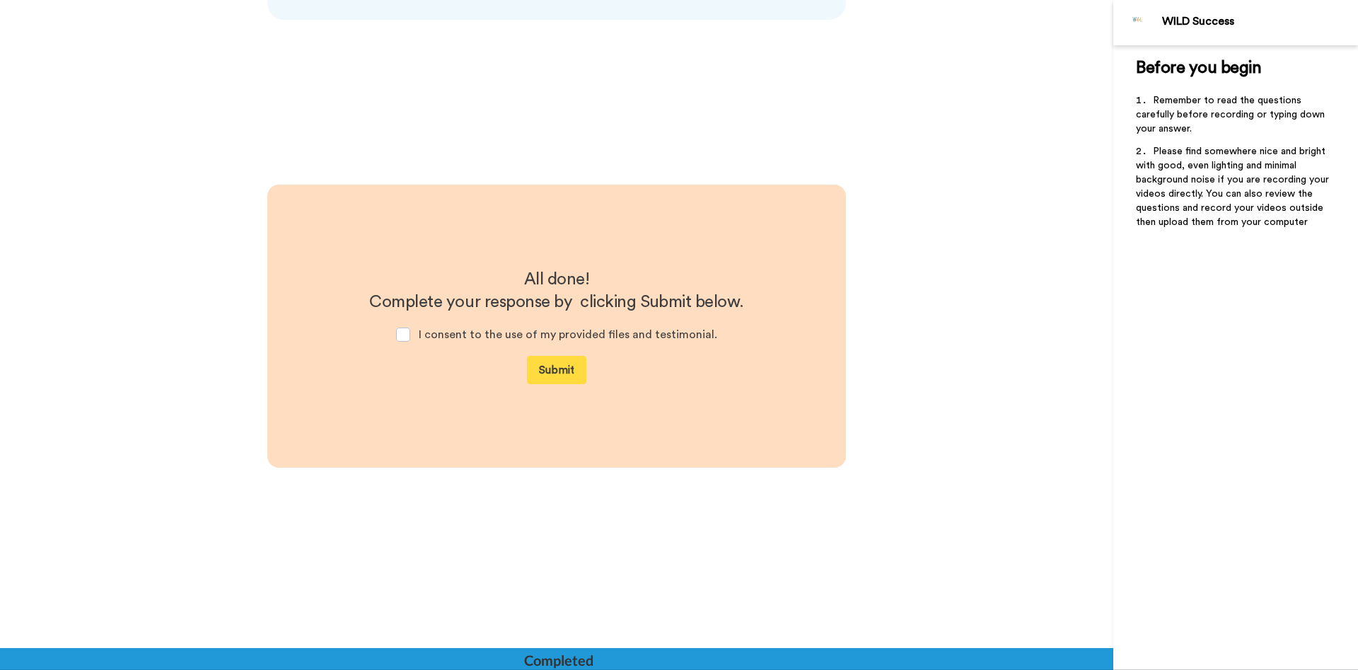
scroll to position [4353, 0]
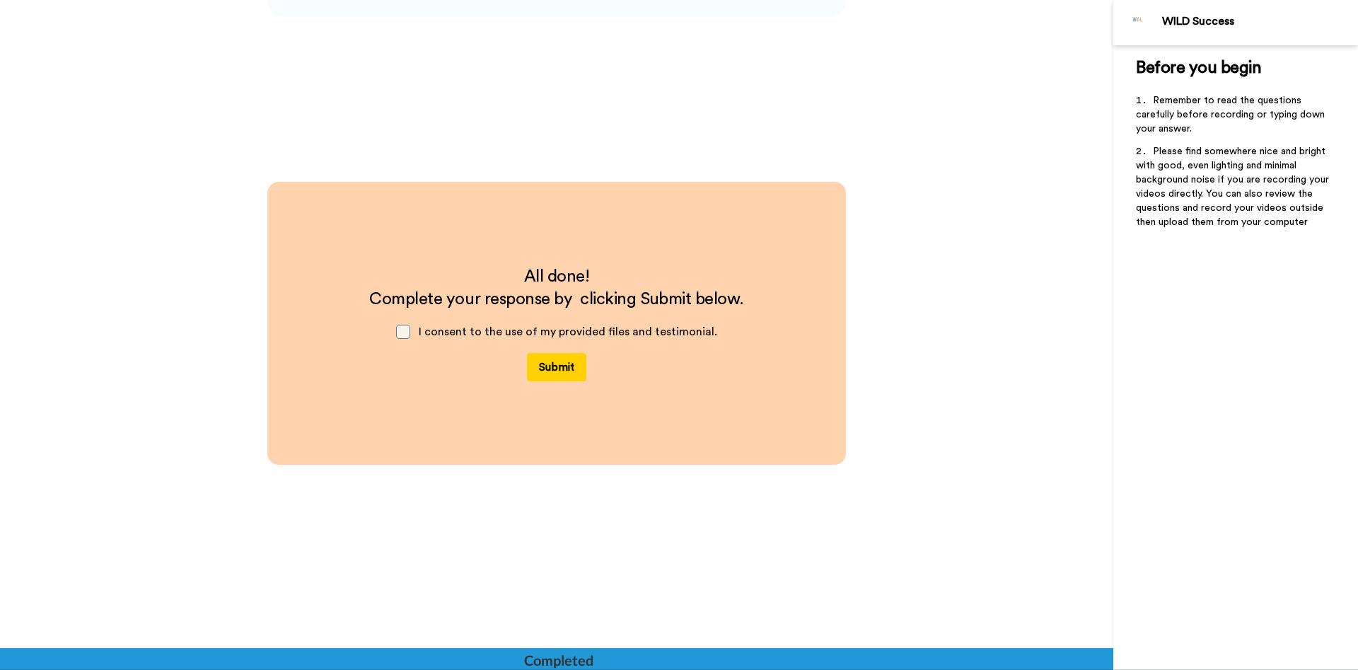
click at [410, 332] on span at bounding box center [403, 332] width 14 height 14
click at [410, 329] on span at bounding box center [403, 332] width 14 height 14
click at [556, 371] on button "Submit" at bounding box center [556, 367] width 59 height 28
